Goal: Communication & Community: Answer question/provide support

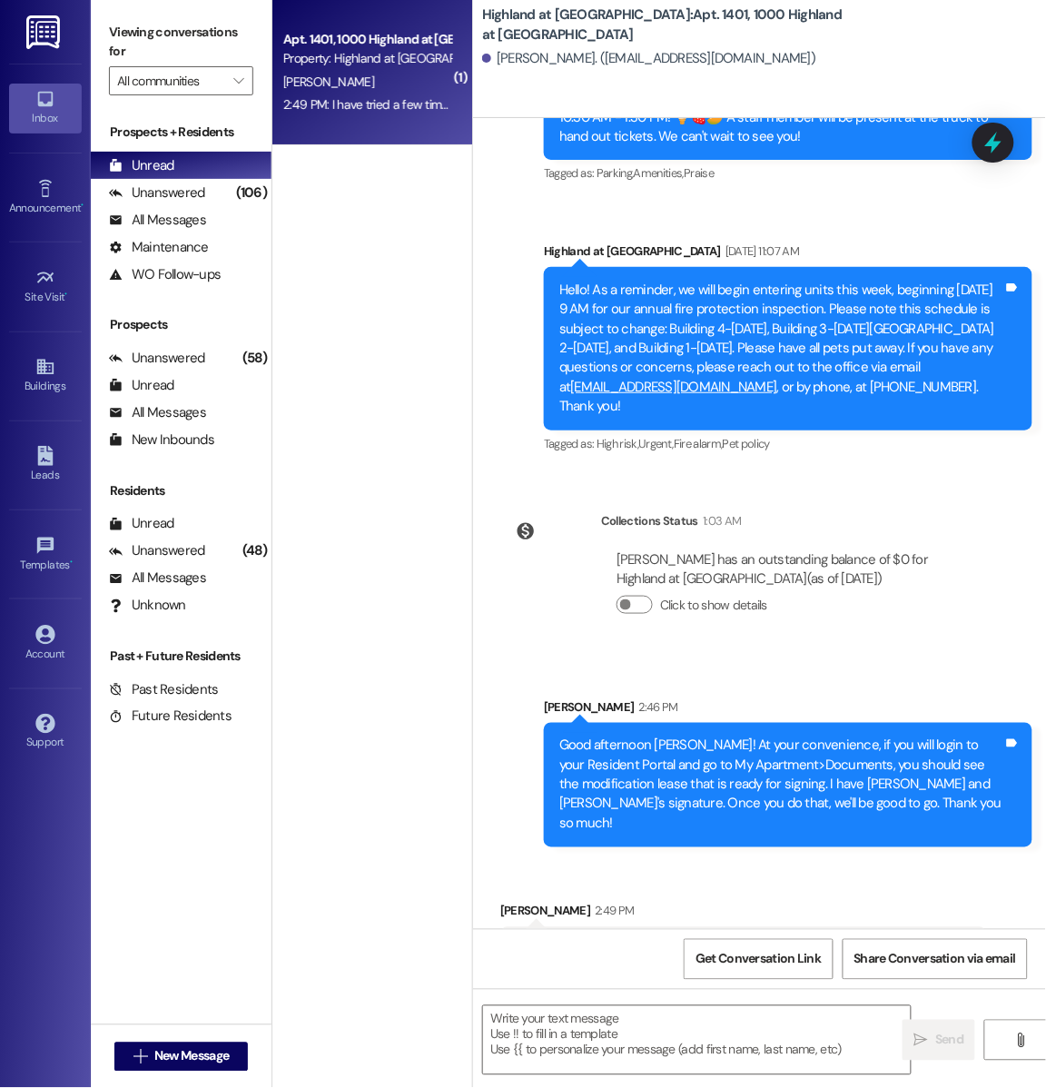
scroll to position [11207, 0]
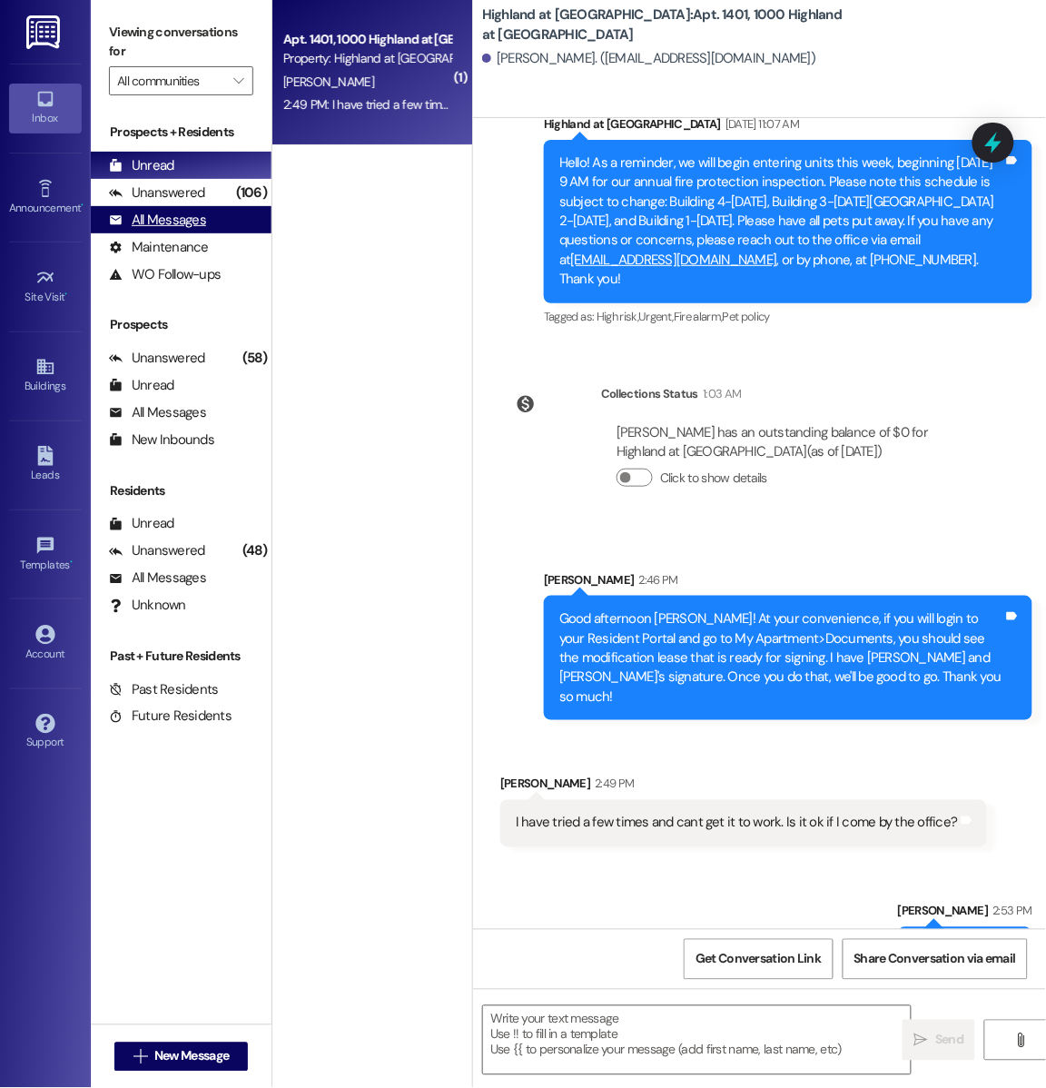
click at [192, 224] on div "All Messages" at bounding box center [157, 220] width 97 height 19
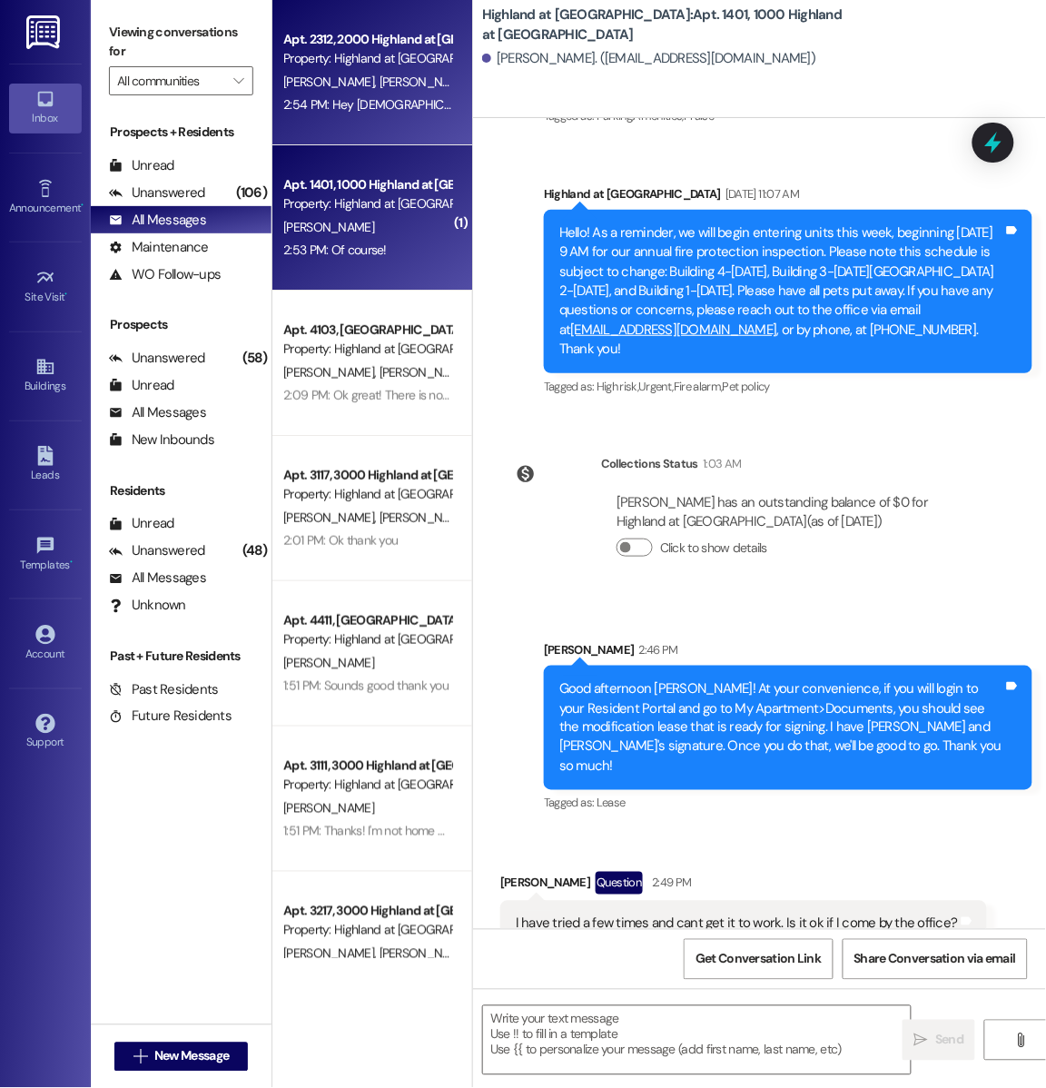
click at [317, 30] on div "Apt. 2312, 2000 Highland at [GEOGRAPHIC_DATA]" at bounding box center [367, 39] width 168 height 19
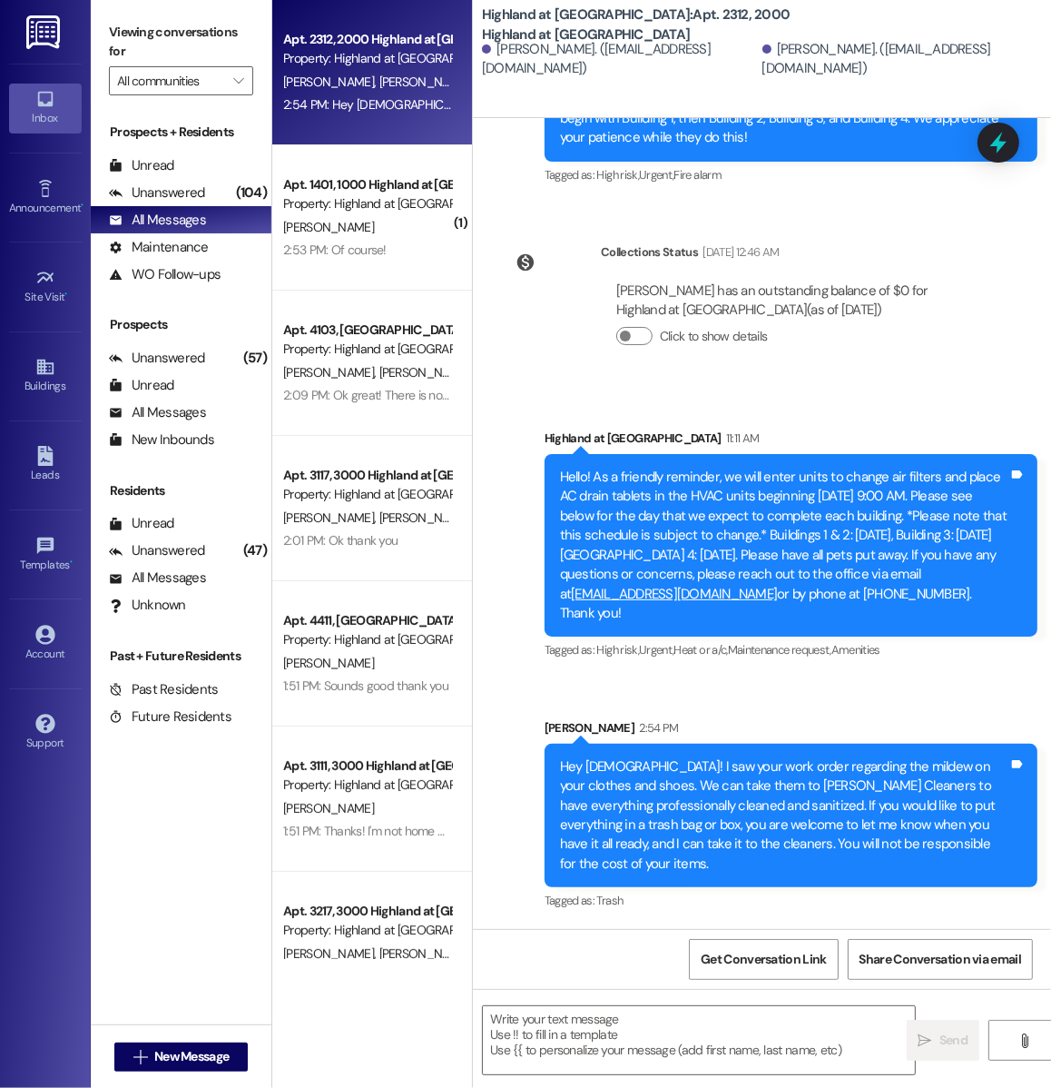
scroll to position [11580, 0]
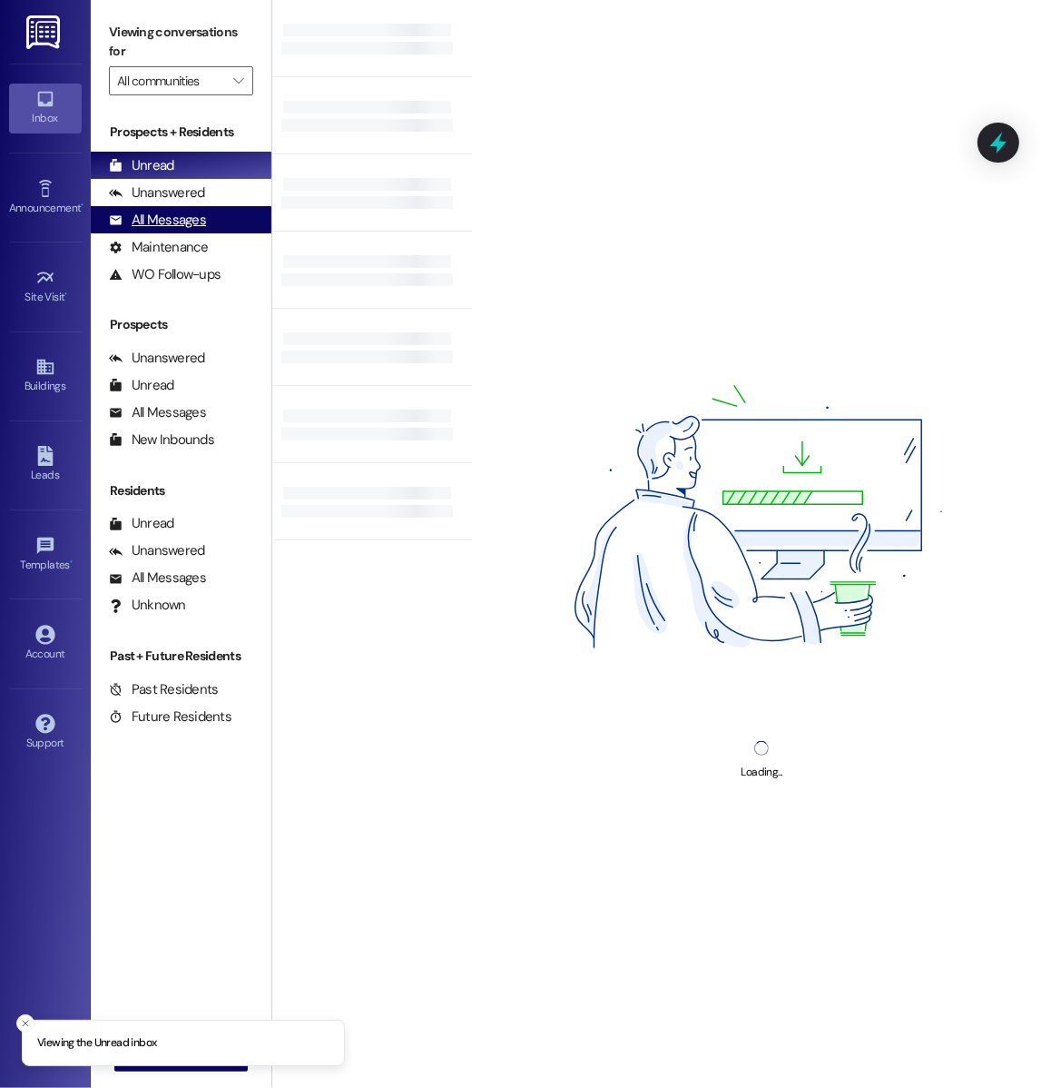
click at [187, 223] on div "All Messages" at bounding box center [157, 220] width 97 height 19
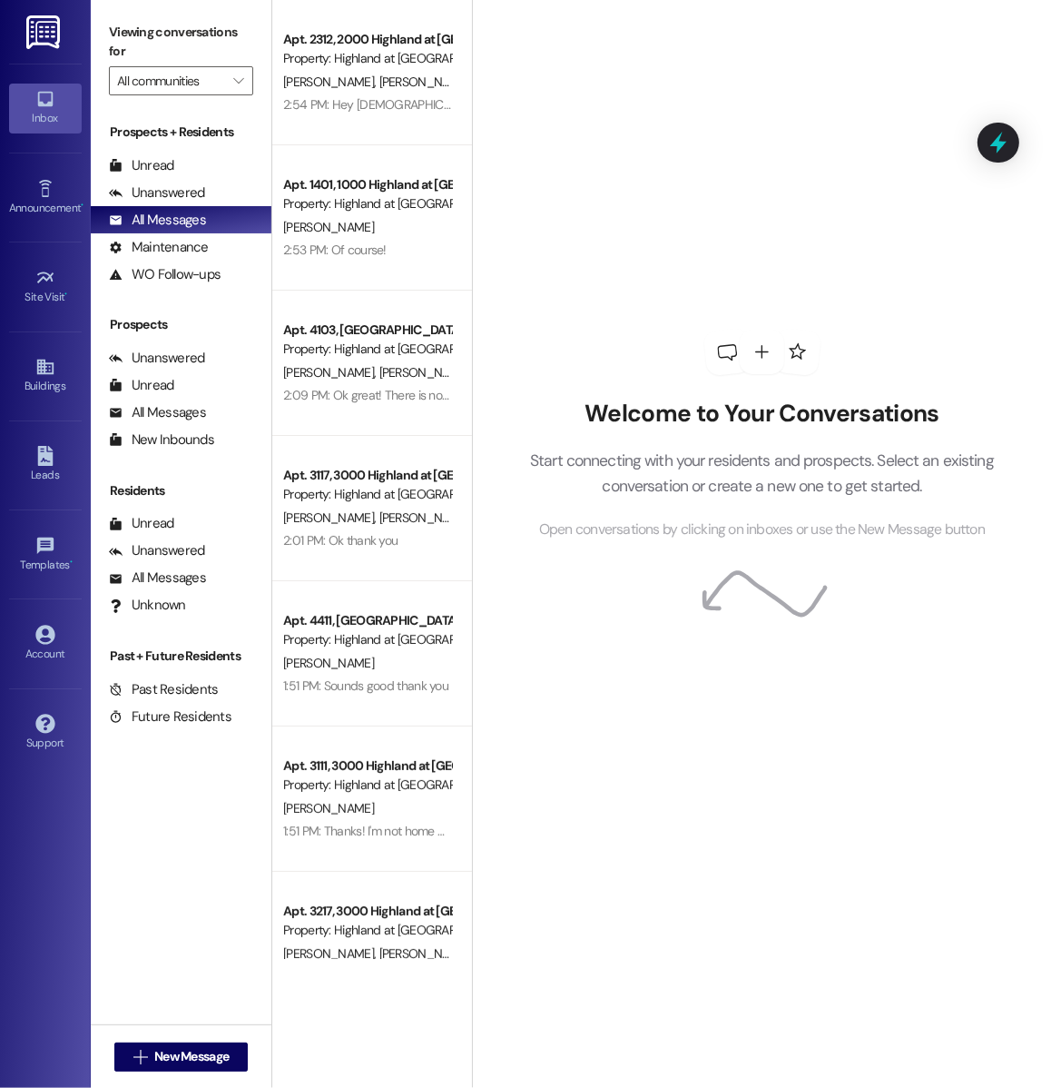
click at [603, 371] on div "Welcome to Your Conversations Start connecting with your residents and prospect…" at bounding box center [762, 435] width 545 height 870
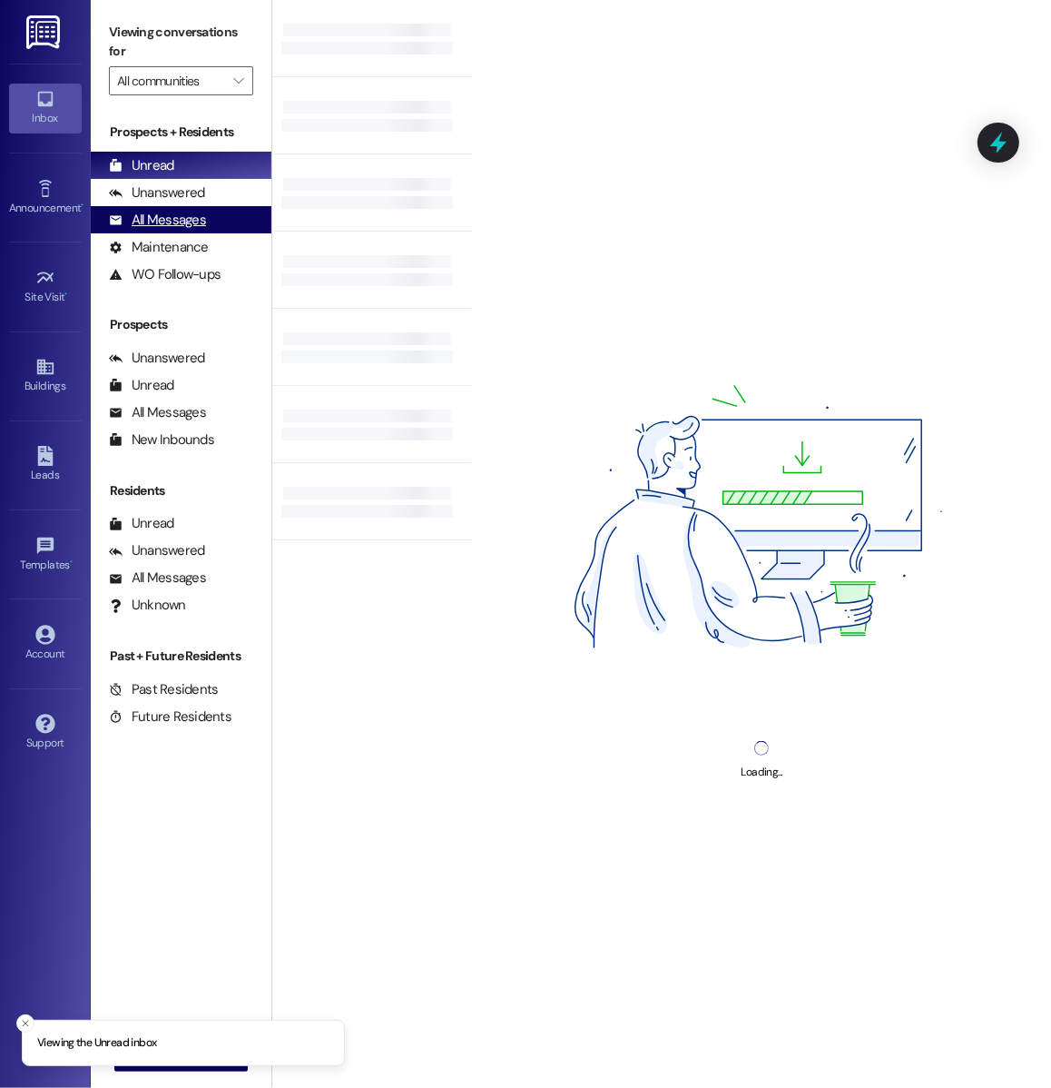
click at [184, 224] on div "All Messages" at bounding box center [157, 220] width 97 height 19
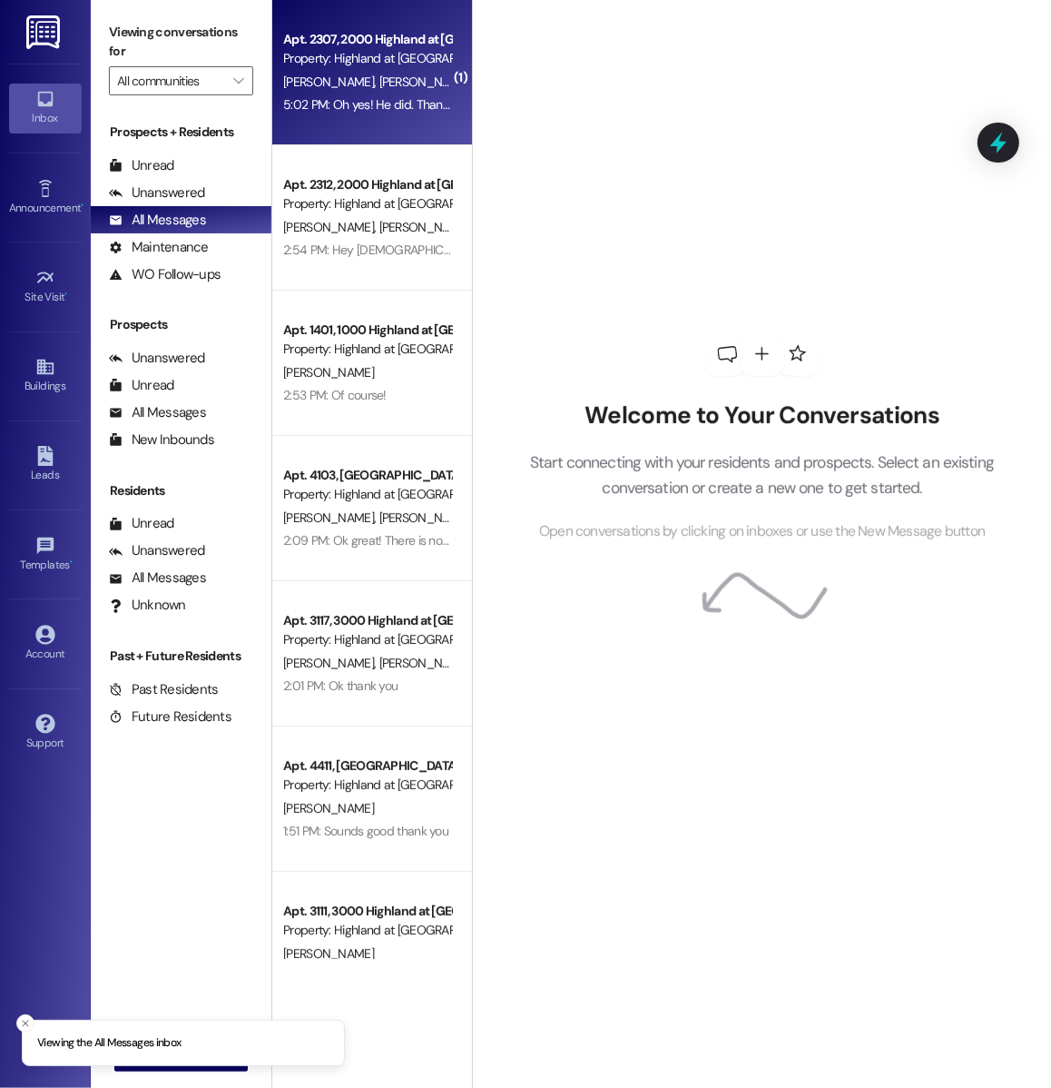
click at [300, 108] on div "5:02 PM: Oh yes! He did. Thank you!! 5:02 PM: Oh yes! He did. Thank you!!" at bounding box center [379, 104] width 193 height 16
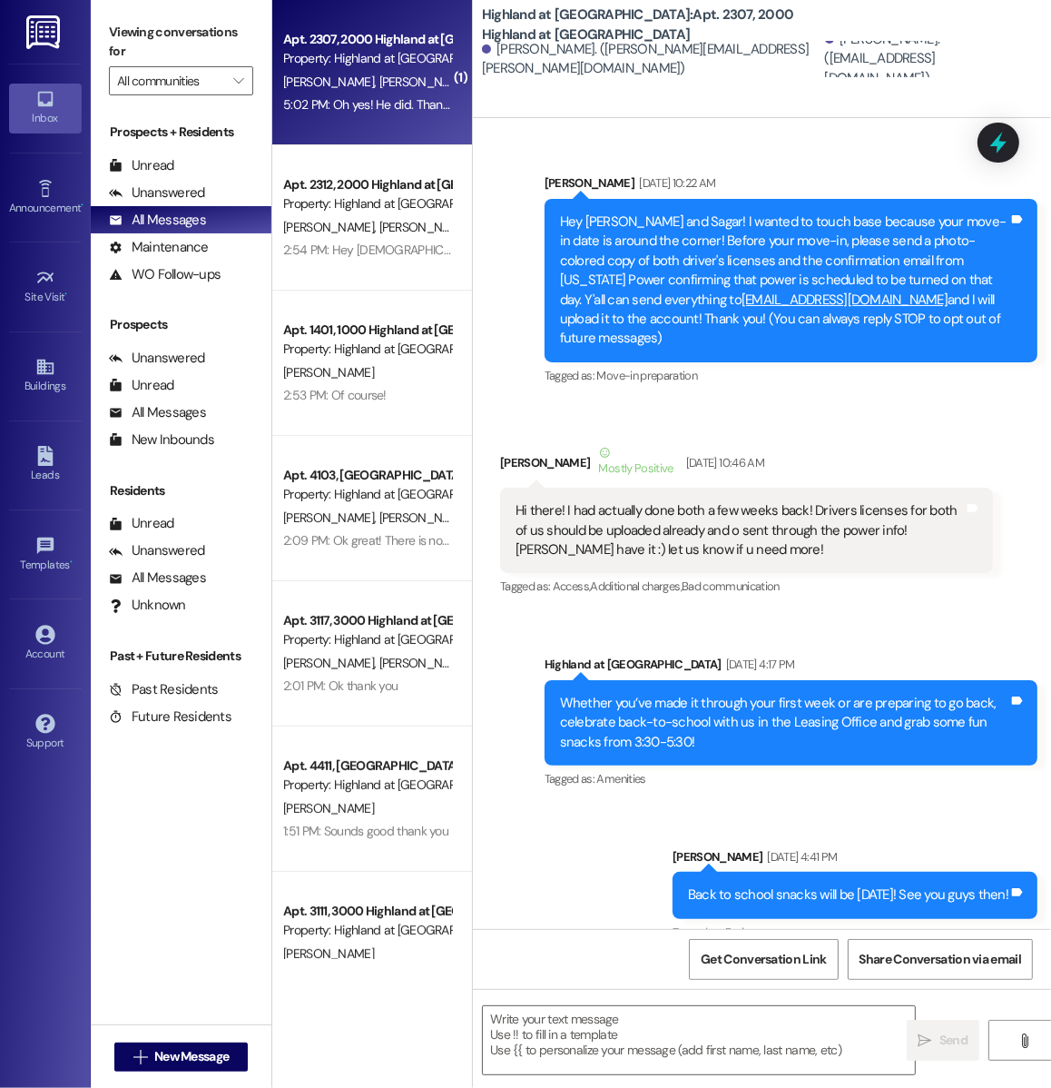
scroll to position [51803, 0]
